Goal: Task Accomplishment & Management: Manage account settings

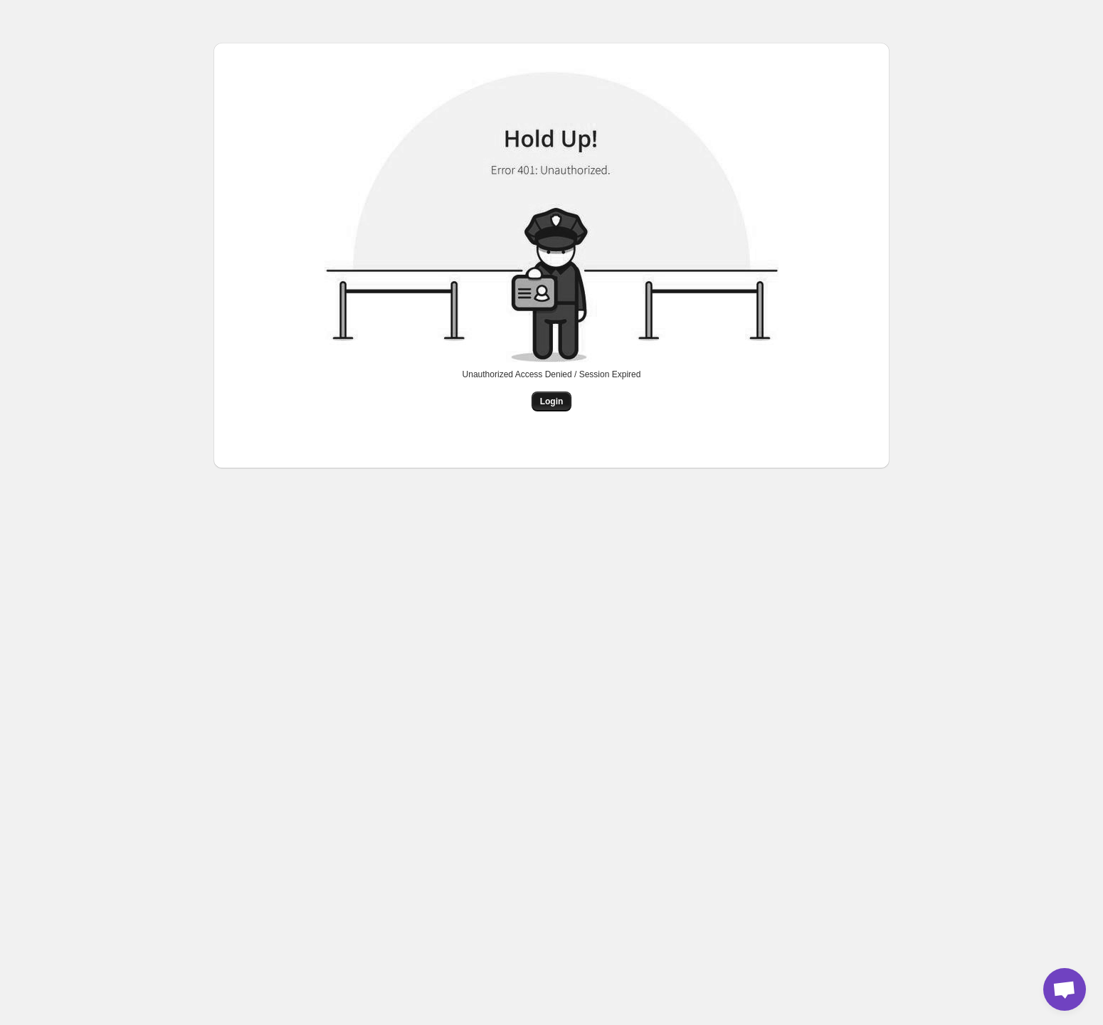
click at [554, 402] on span "Login" at bounding box center [551, 401] width 23 height 11
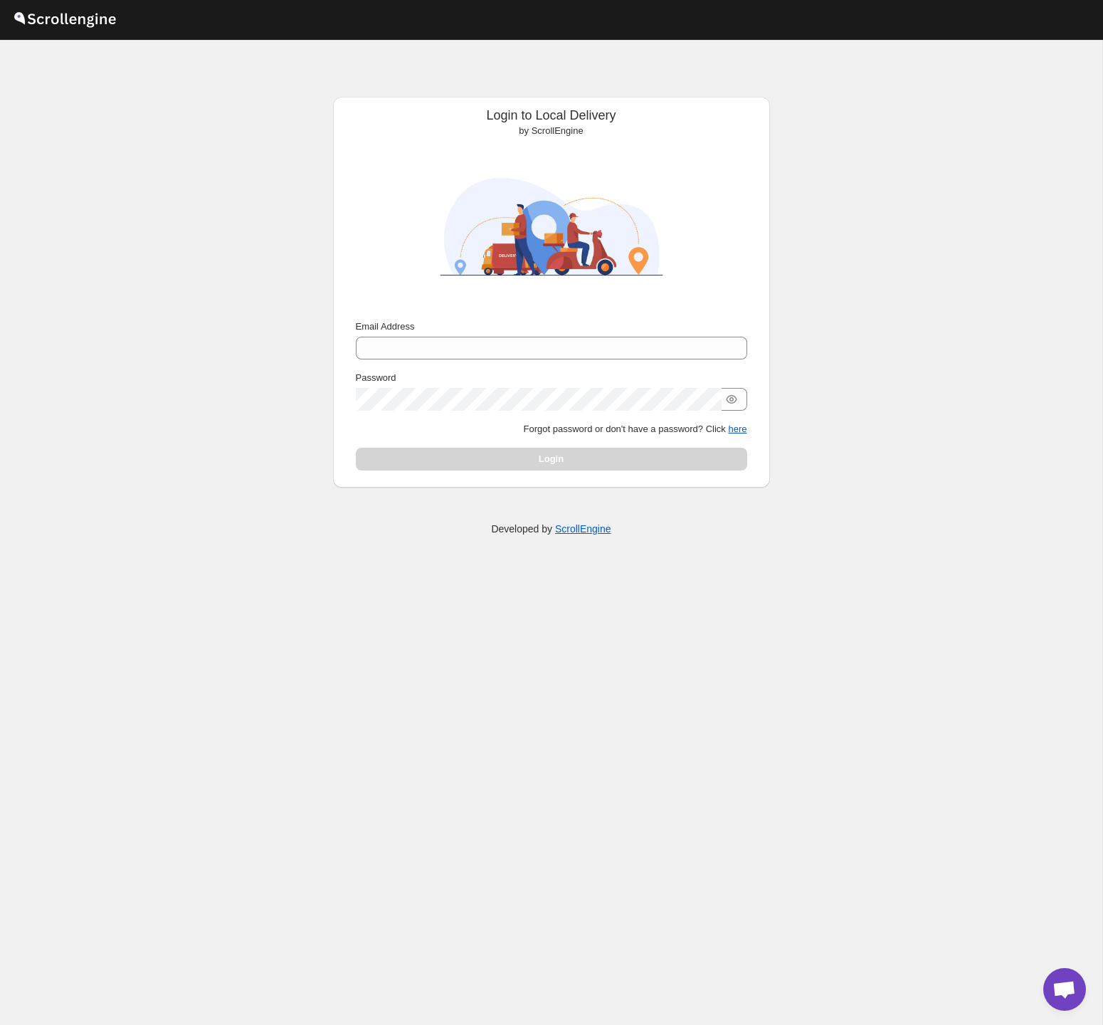
click at [83, 20] on img at bounding box center [64, 18] width 107 height 36
click at [465, 346] on input "Email Address" at bounding box center [551, 348] width 391 height 23
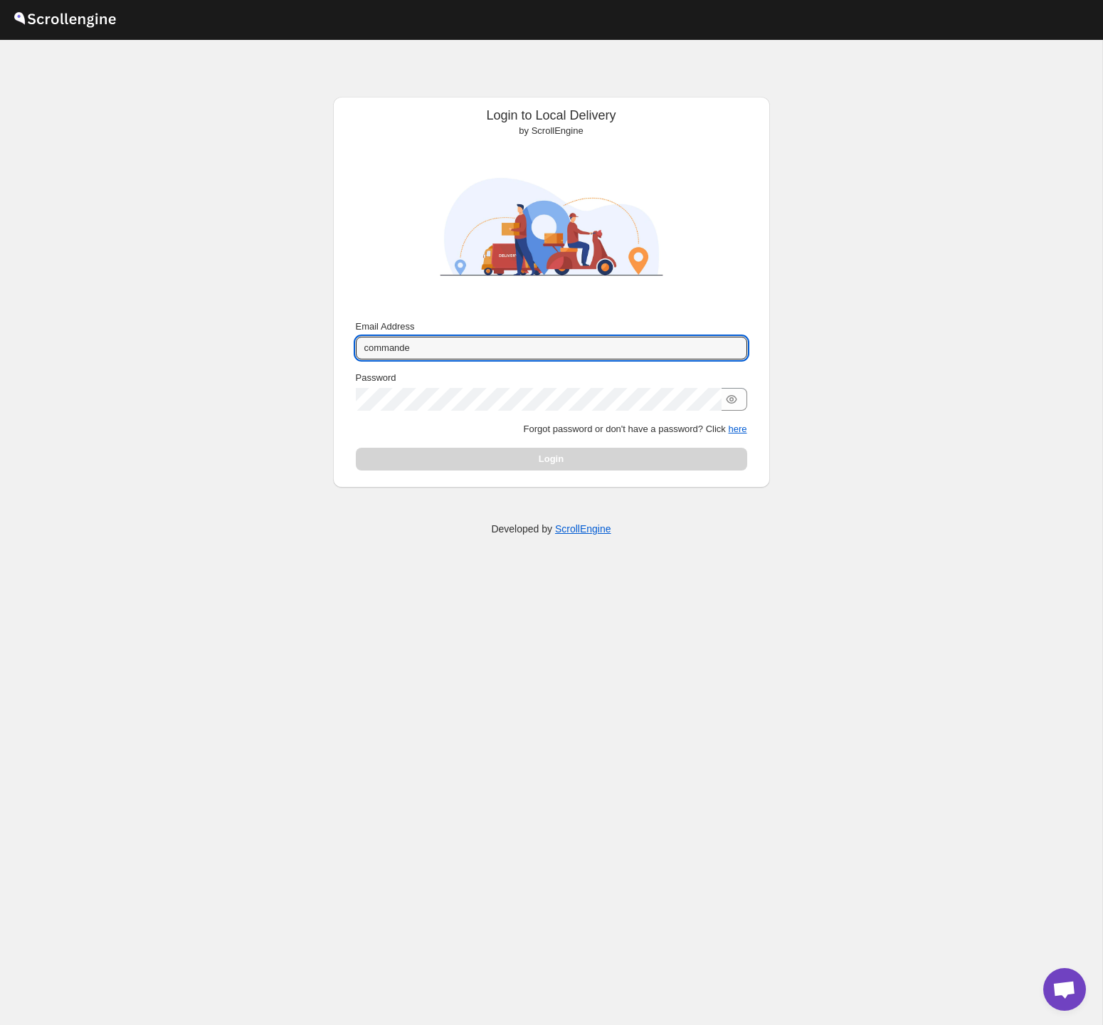
type input "commande"
